Goal: Find specific page/section: Find specific page/section

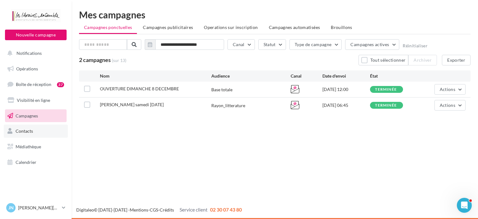
click at [23, 128] on span "Contacts" at bounding box center [24, 130] width 17 height 5
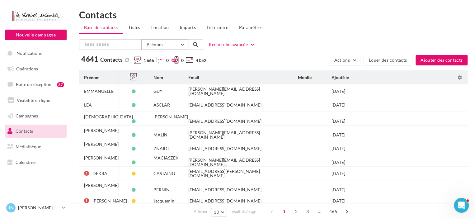
click at [152, 44] on span "Prénom" at bounding box center [155, 44] width 16 height 5
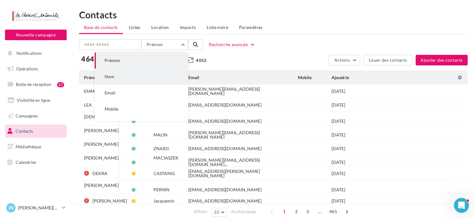
click at [133, 75] on button "Nom" at bounding box center [141, 76] width 93 height 16
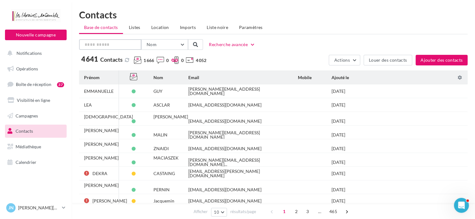
click at [119, 44] on input "text" at bounding box center [110, 44] width 62 height 11
type input "****"
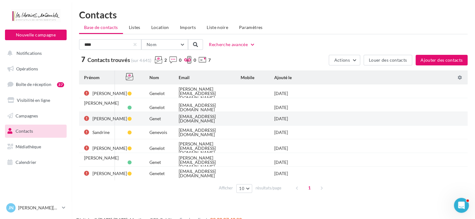
click at [95, 119] on div "[PERSON_NAME]" at bounding box center [109, 118] width 35 height 4
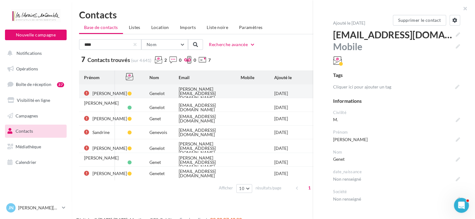
click at [212, 90] on div "[PERSON_NAME][EMAIL_ADDRESS][DOMAIN_NAME]" at bounding box center [205, 93] width 52 height 13
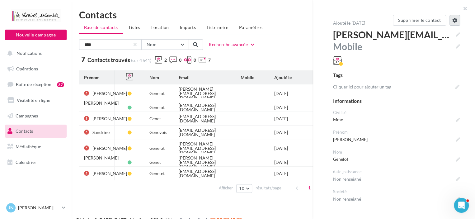
click at [449, 19] on button at bounding box center [454, 20] width 11 height 11
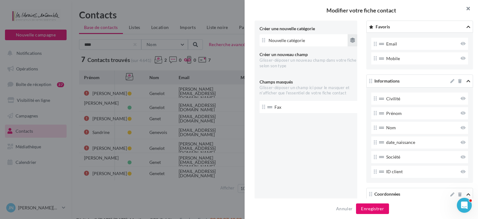
click at [466, 7] on button "button" at bounding box center [465, 9] width 25 height 19
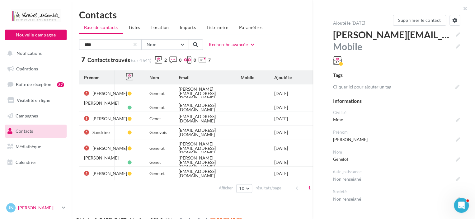
click at [26, 207] on p "[PERSON_NAME][DATE]" at bounding box center [38, 207] width 41 height 6
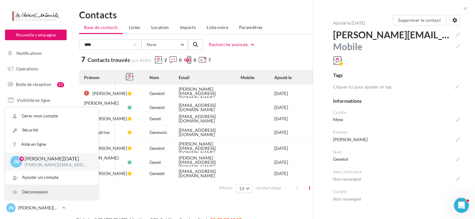
click at [30, 191] on div "Déconnexion" at bounding box center [51, 192] width 93 height 14
